Goal: Book appointment/travel/reservation

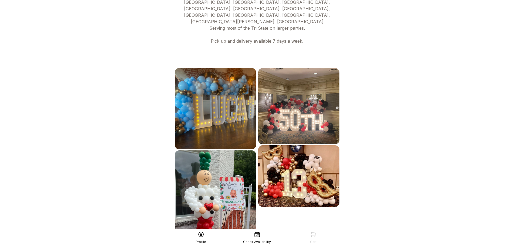
scroll to position [264, 0]
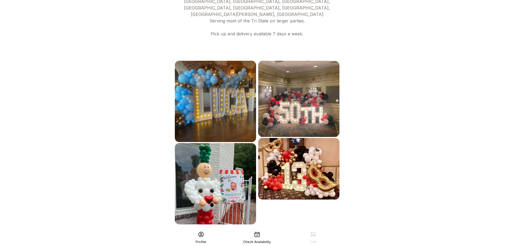
click at [273, 230] on div "See More" at bounding box center [257, 236] width 167 height 13
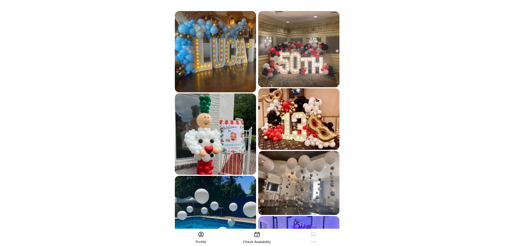
scroll to position [366, 0]
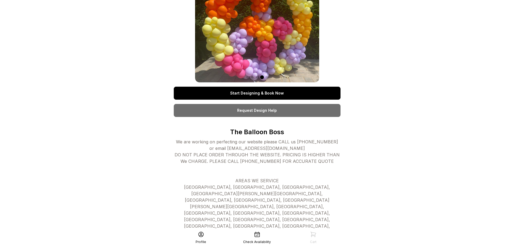
scroll to position [0, 0]
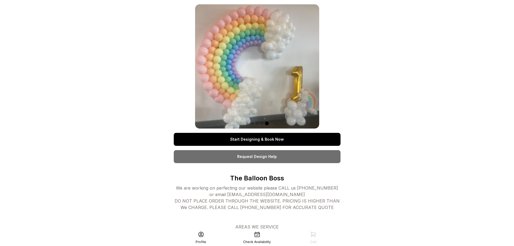
click at [246, 138] on link "Start Designing & Book Now" at bounding box center [257, 139] width 167 height 13
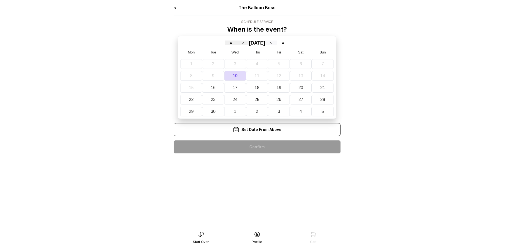
click at [277, 42] on button "›" at bounding box center [271, 42] width 12 height 5
click at [301, 62] on button "4" at bounding box center [303, 64] width 23 height 10
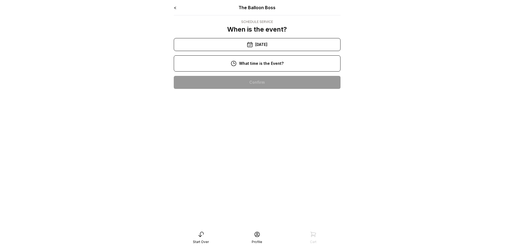
click at [259, 99] on div "11:00 am" at bounding box center [257, 99] width 158 height 13
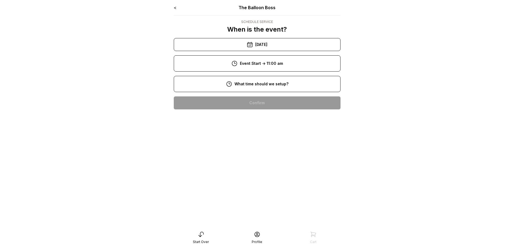
click at [252, 120] on div "9:00 am" at bounding box center [257, 120] width 158 height 13
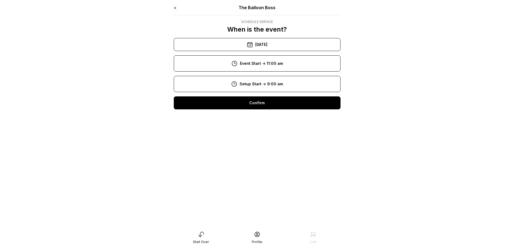
click at [258, 100] on div "Confirm" at bounding box center [257, 102] width 167 height 13
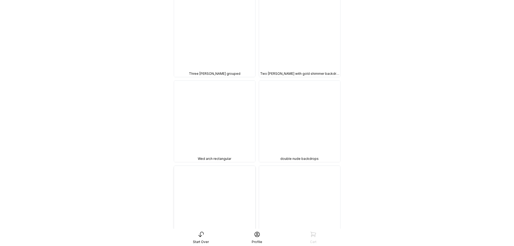
scroll to position [1107, 0]
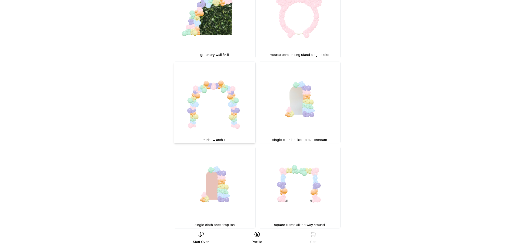
click at [226, 90] on img at bounding box center [214, 102] width 81 height 81
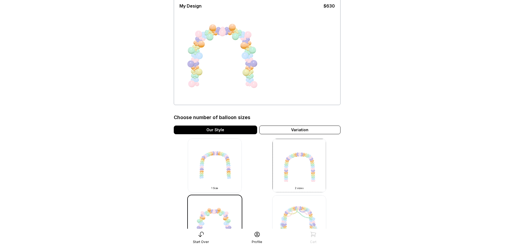
scroll to position [81, 0]
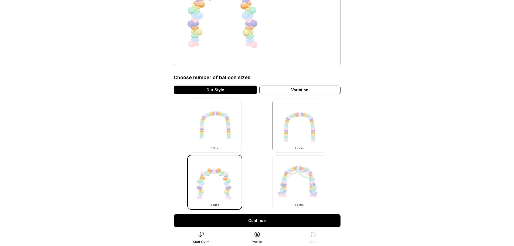
click at [220, 131] on img at bounding box center [215, 126] width 54 height 54
click at [232, 128] on img at bounding box center [215, 126] width 54 height 54
click at [211, 114] on img at bounding box center [215, 126] width 54 height 54
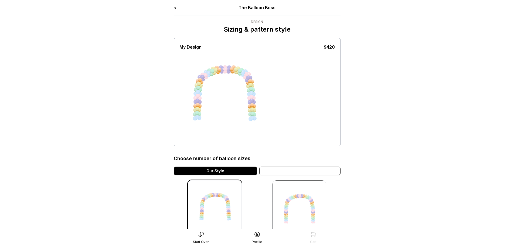
click at [299, 171] on div "Variation" at bounding box center [299, 171] width 81 height 9
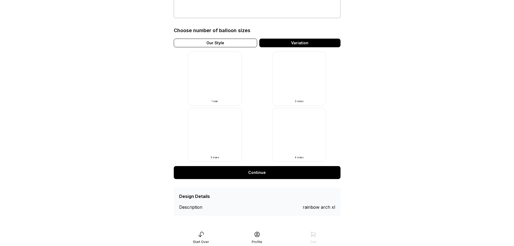
scroll to position [129, 0]
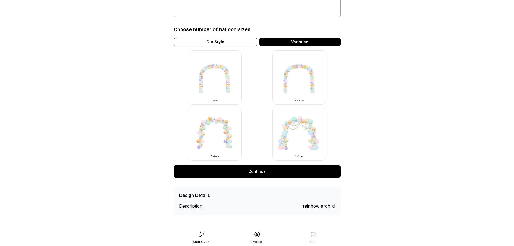
click at [266, 171] on link "Continue" at bounding box center [257, 171] width 167 height 13
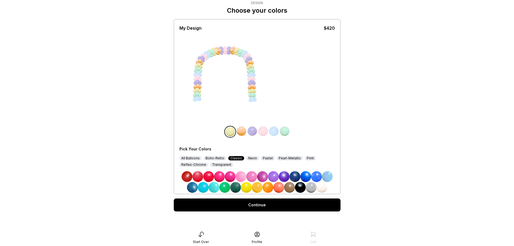
scroll to position [20, 0]
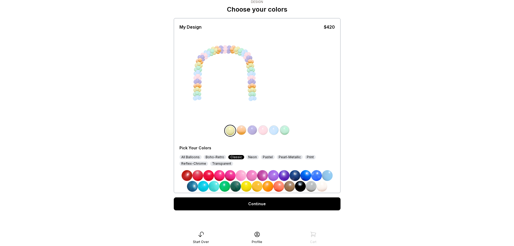
click at [298, 185] on img at bounding box center [300, 186] width 11 height 11
click at [208, 176] on img at bounding box center [208, 175] width 11 height 11
click at [250, 188] on img at bounding box center [246, 186] width 11 height 11
click at [320, 186] on img at bounding box center [322, 186] width 11 height 11
click at [187, 155] on div "All Balloons" at bounding box center [191, 157] width 22 height 4
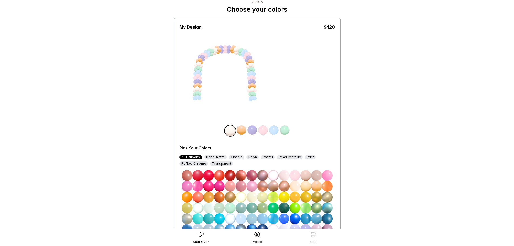
click at [198, 164] on div "Reflex-Chrome" at bounding box center [194, 163] width 29 height 4
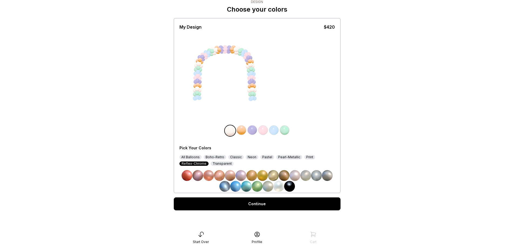
click at [192, 157] on div "All Balloons" at bounding box center [191, 157] width 22 height 4
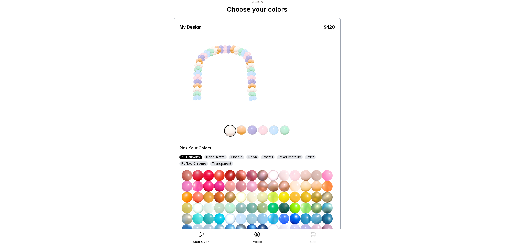
click at [234, 158] on div "Classic" at bounding box center [236, 157] width 15 height 4
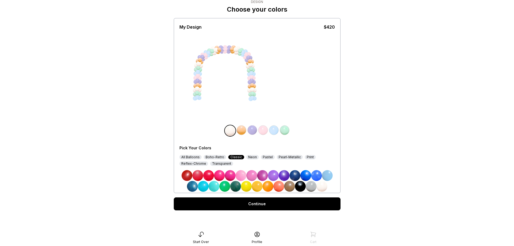
scroll to position [19, 0]
